Goal: Communication & Community: Participate in discussion

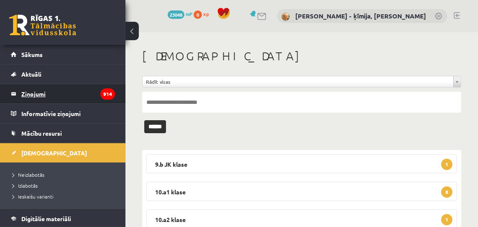
click at [38, 92] on legend "Ziņojumi 914" at bounding box center [68, 93] width 94 height 19
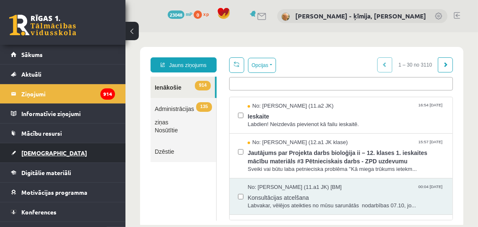
scroll to position [34, 0]
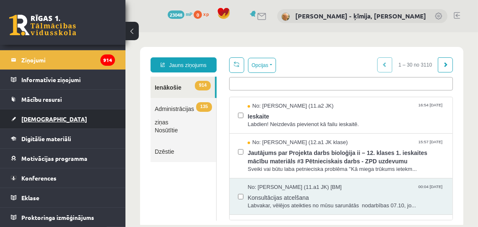
drag, startPoint x: 45, startPoint y: 177, endPoint x: 84, endPoint y: 121, distance: 67.3
click at [45, 177] on span "Konferences" at bounding box center [38, 178] width 35 height 8
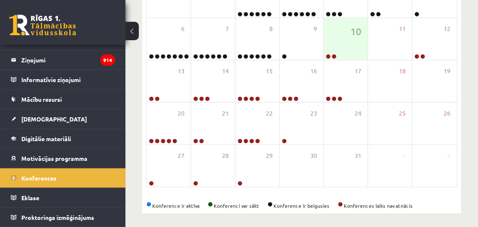
scroll to position [194, 0]
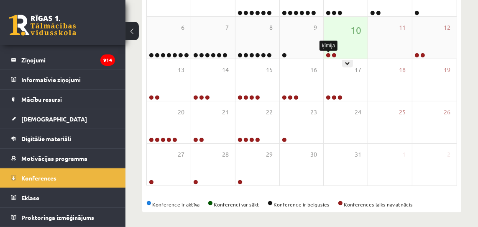
click at [329, 54] on link at bounding box center [328, 55] width 5 height 5
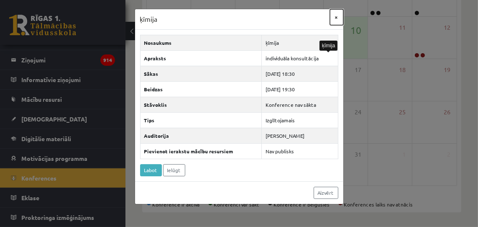
click at [337, 18] on button "×" at bounding box center [336, 17] width 13 height 16
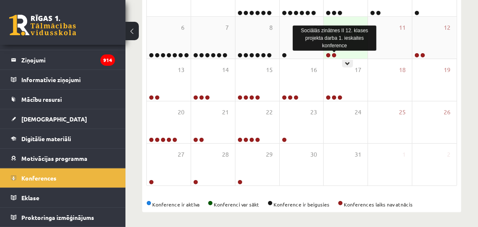
click at [335, 55] on link at bounding box center [334, 55] width 5 height 5
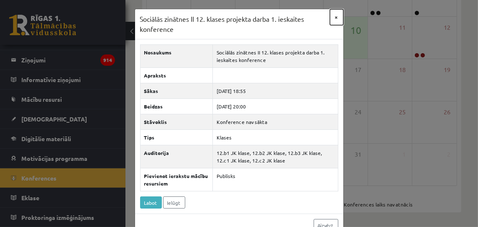
click at [338, 16] on button "×" at bounding box center [336, 17] width 13 height 16
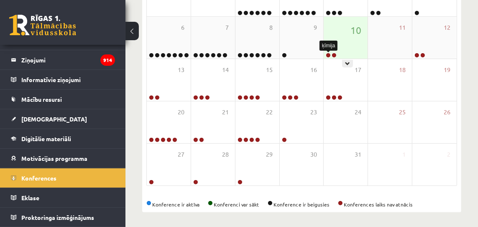
click at [327, 54] on link at bounding box center [328, 55] width 5 height 5
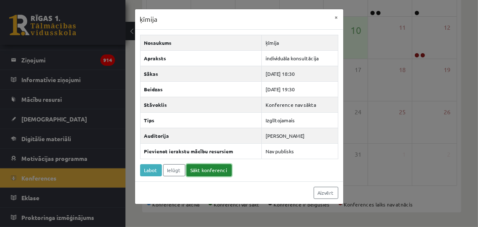
click at [220, 171] on link "Sākt konferenci" at bounding box center [209, 170] width 45 height 12
